Goal: Information Seeking & Learning: Learn about a topic

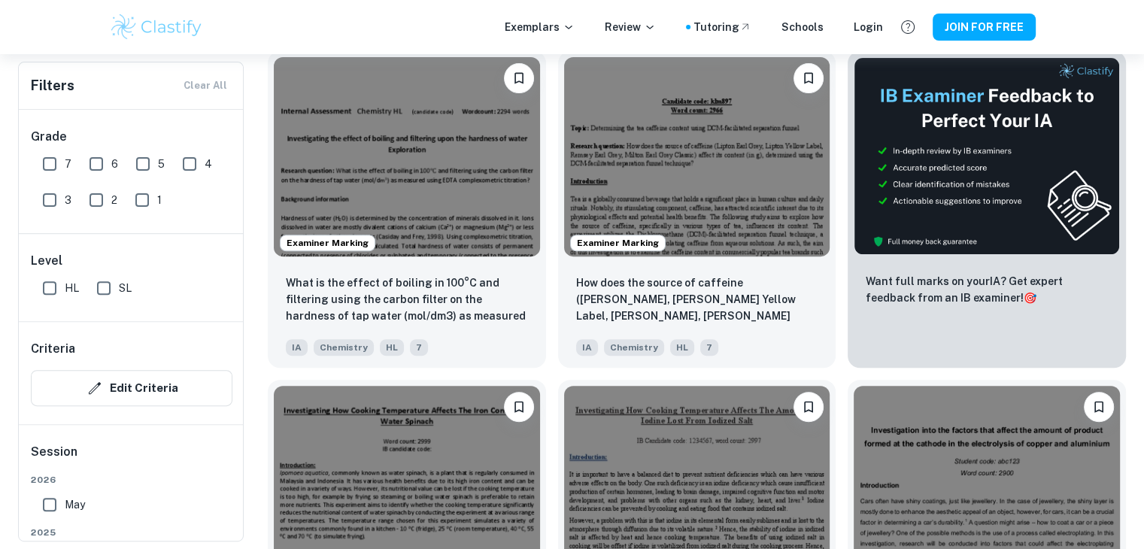
scroll to position [490, 0]
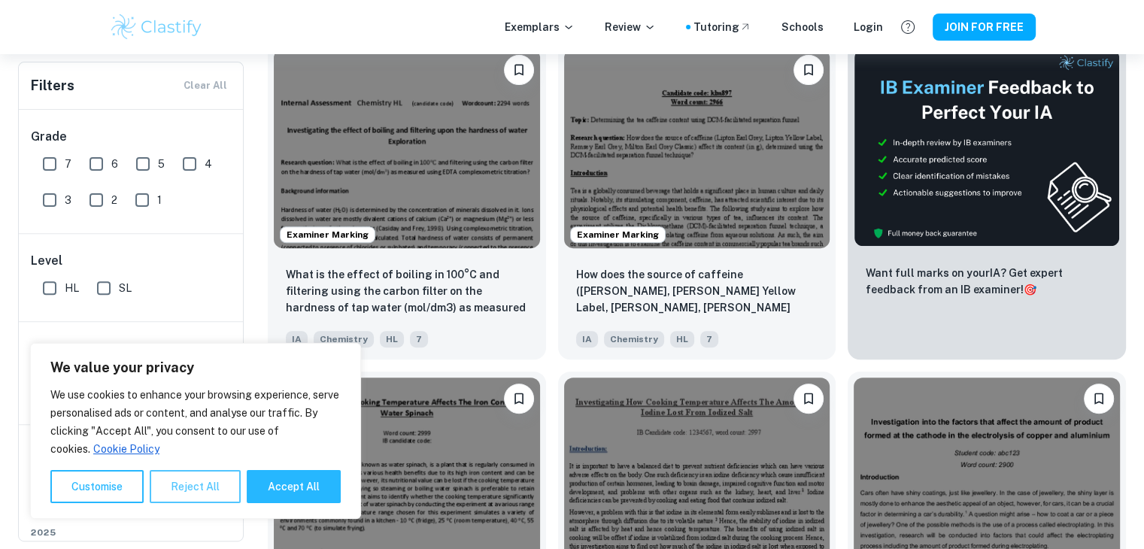
click at [213, 499] on button "Reject All" at bounding box center [195, 486] width 91 height 33
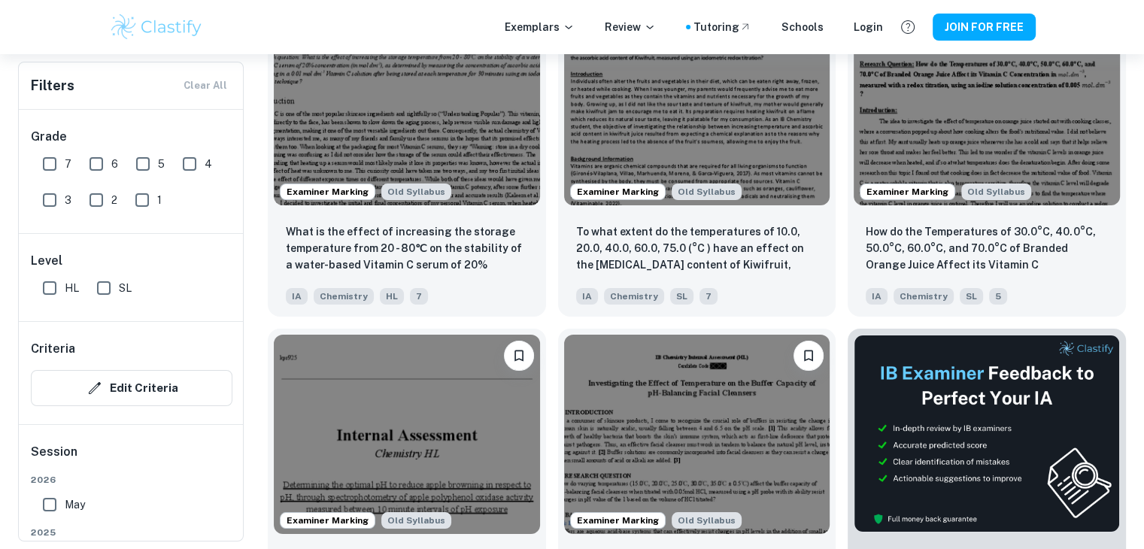
scroll to position [5464, 0]
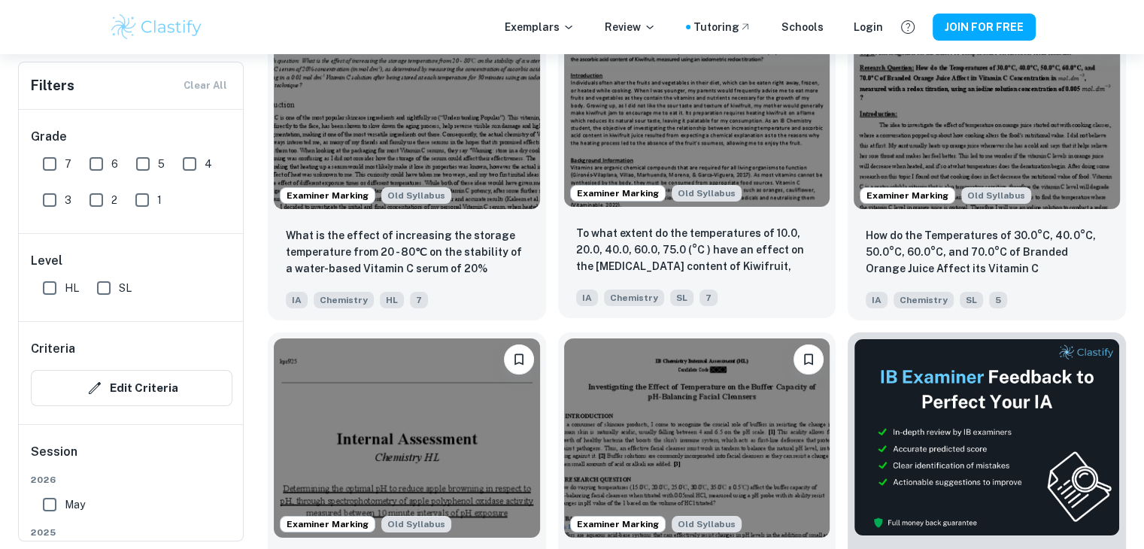
click at [790, 272] on p "To what extent do the temperatures of 10.0, 20.0, 40.0, 60.0, 75.0 (°C ) have a…" at bounding box center [697, 250] width 242 height 51
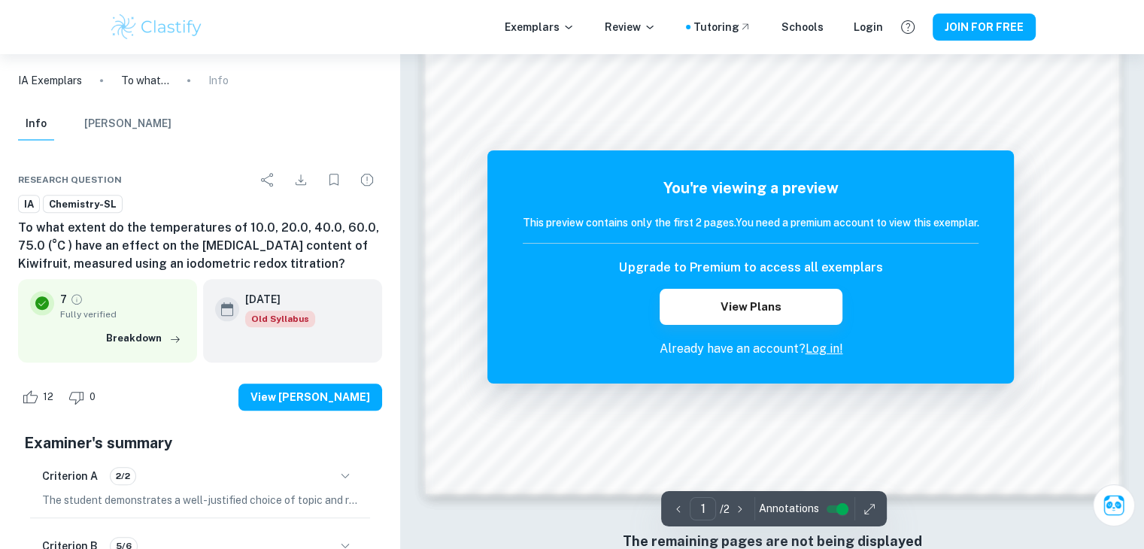
scroll to position [1592, 0]
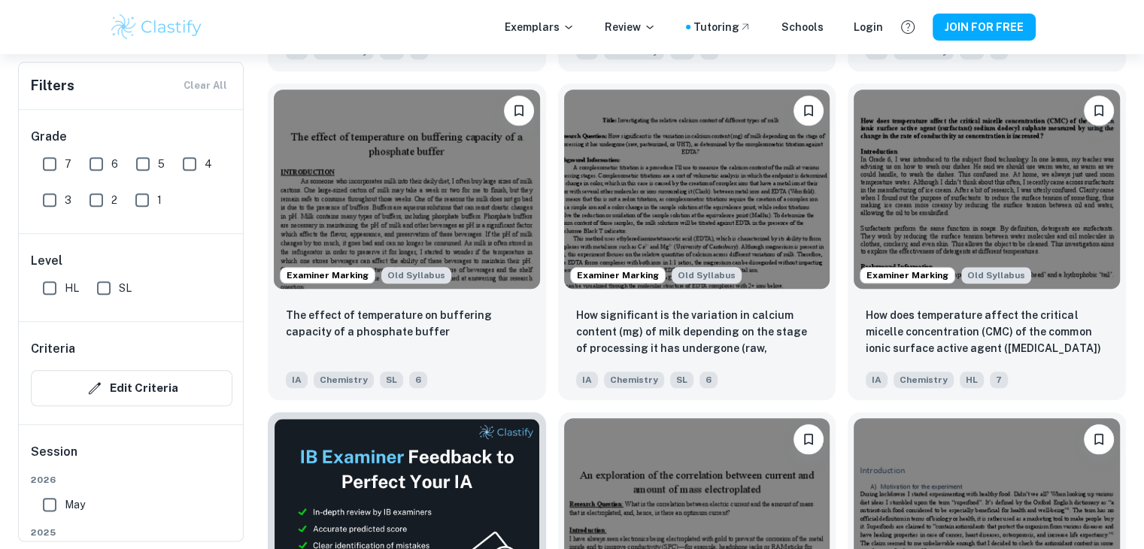
scroll to position [7330, 0]
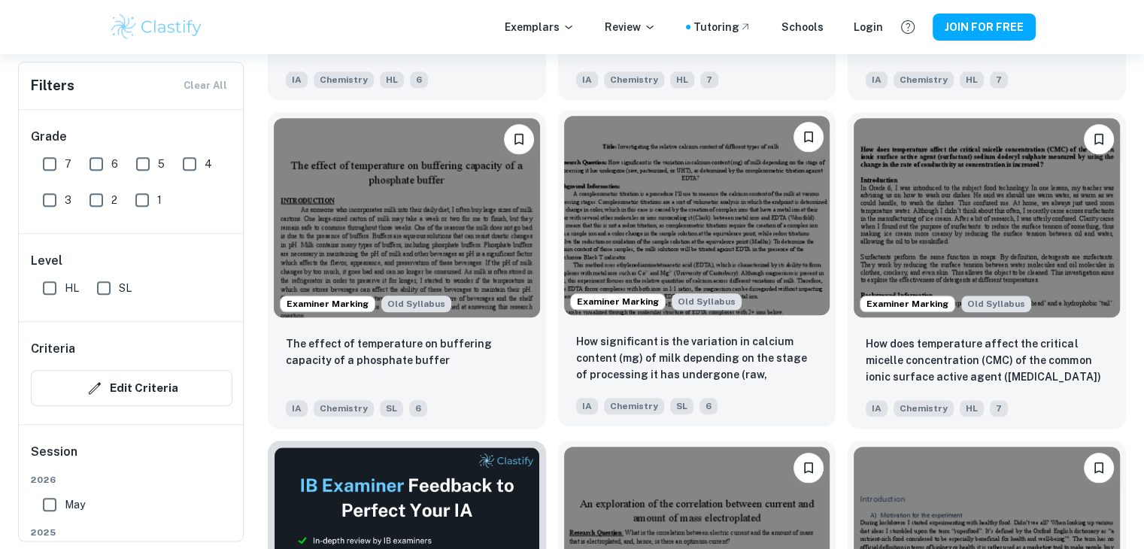
click at [597, 369] on p "How significant is the variation in calcium content (mg) of milk depending on t…" at bounding box center [697, 358] width 242 height 51
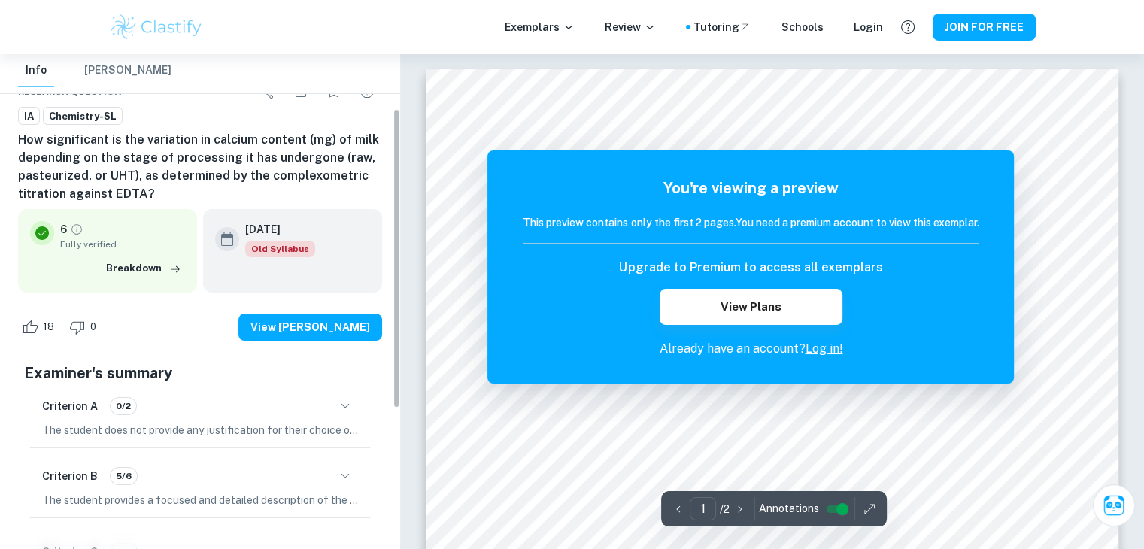
scroll to position [90, 0]
click at [350, 416] on button "button" at bounding box center [346, 406] width 26 height 26
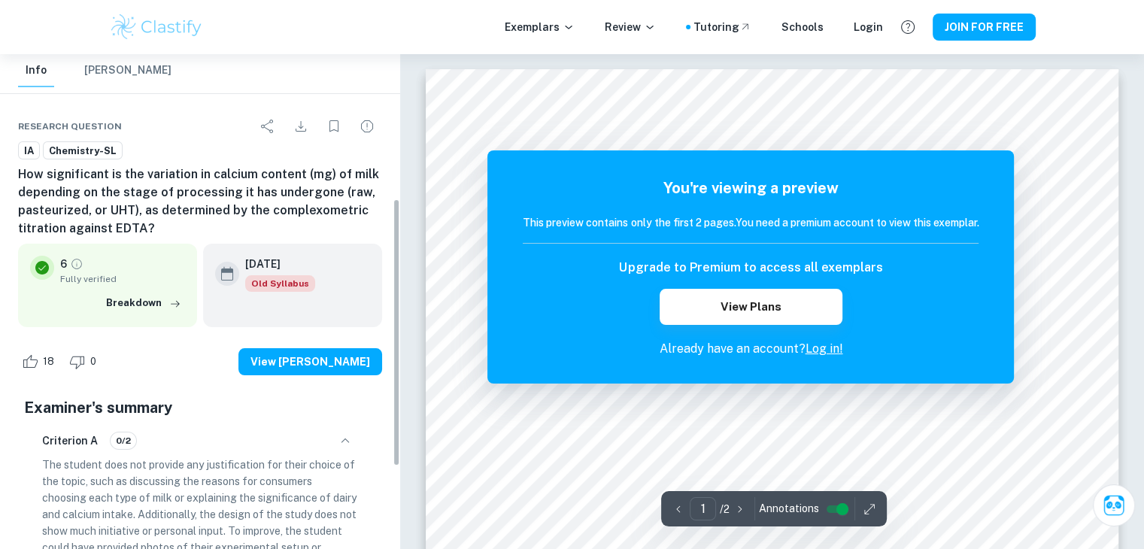
scroll to position [0, 0]
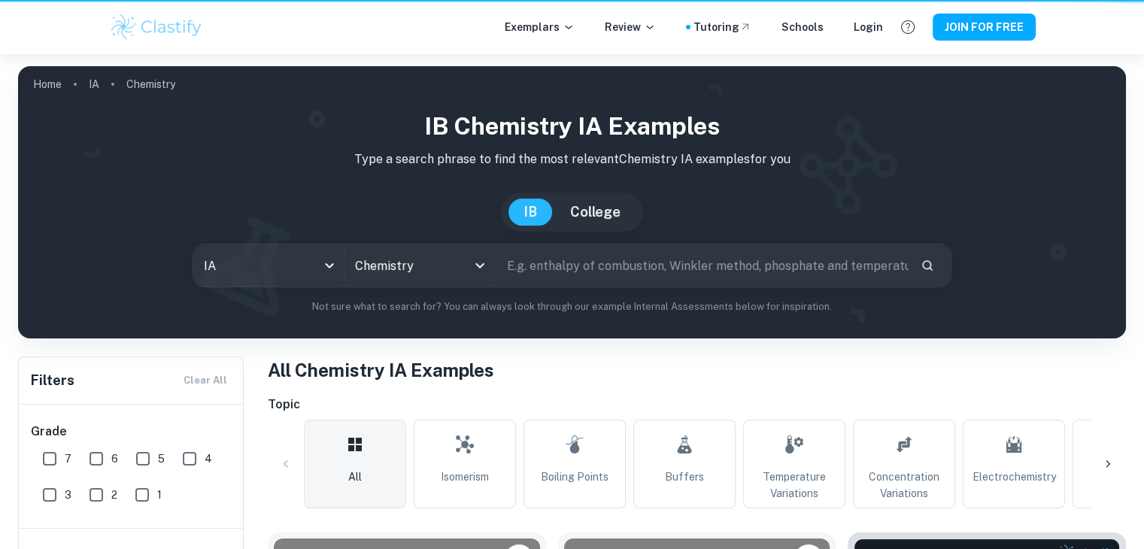
scroll to position [7330, 0]
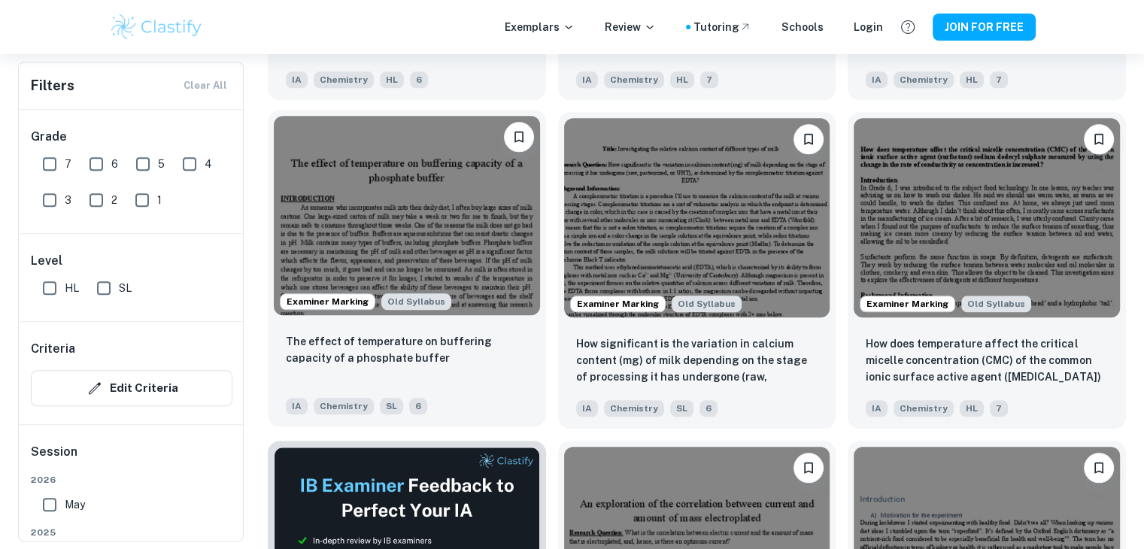
click at [301, 347] on p "The effect of temperature on buffering capacity of a phosphate buffer" at bounding box center [407, 349] width 242 height 33
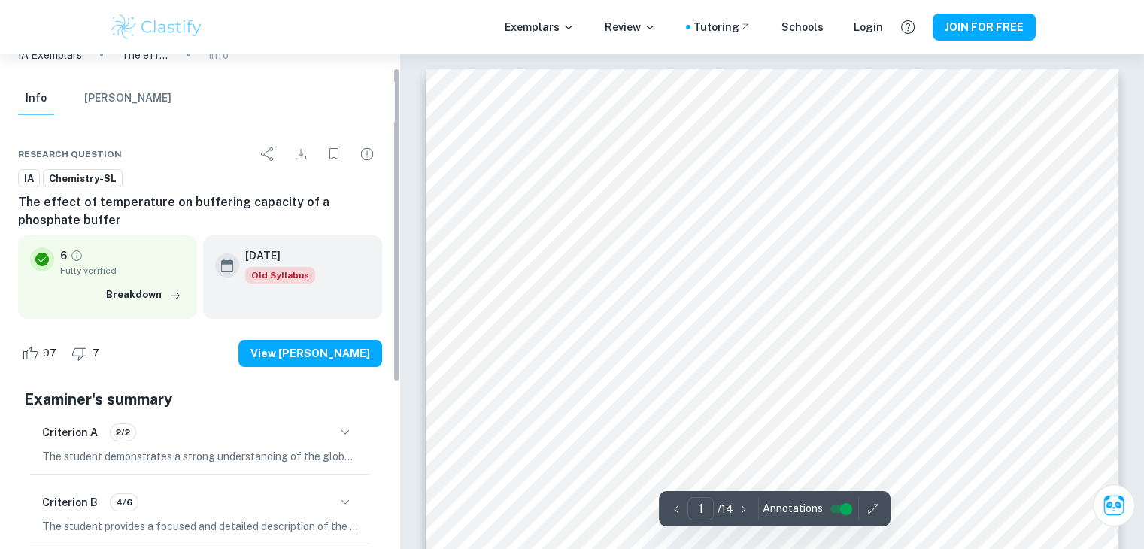
scroll to position [38, 0]
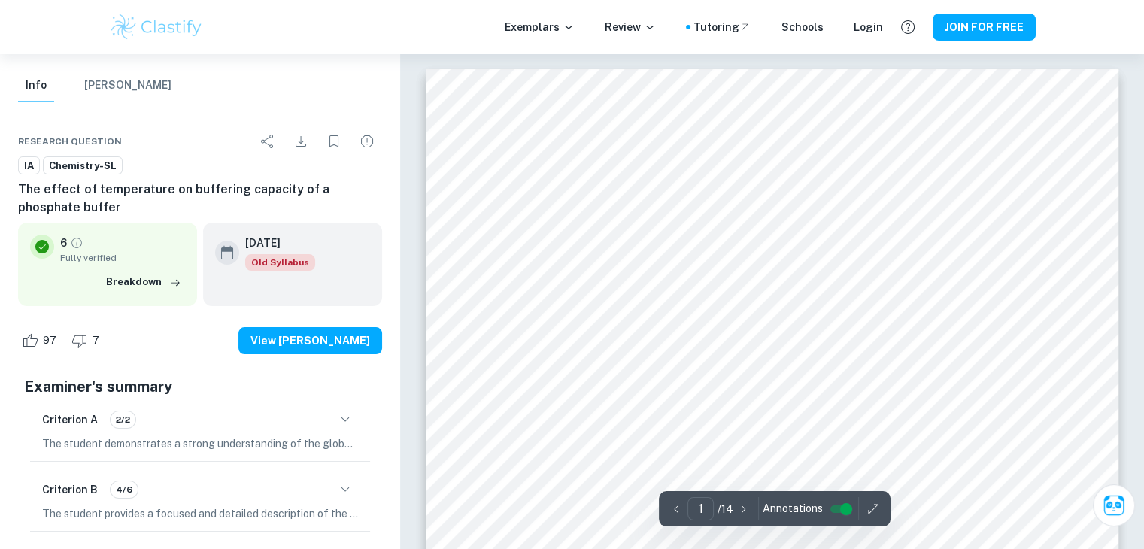
click at [351, 409] on button "button" at bounding box center [346, 420] width 26 height 26
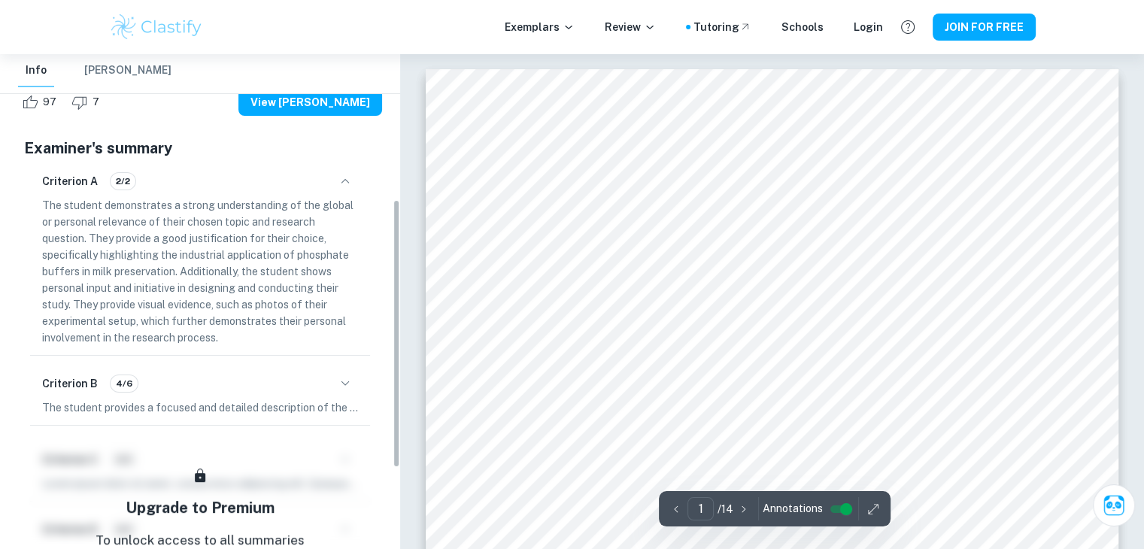
scroll to position [263, 0]
